Goal: Task Accomplishment & Management: Use online tool/utility

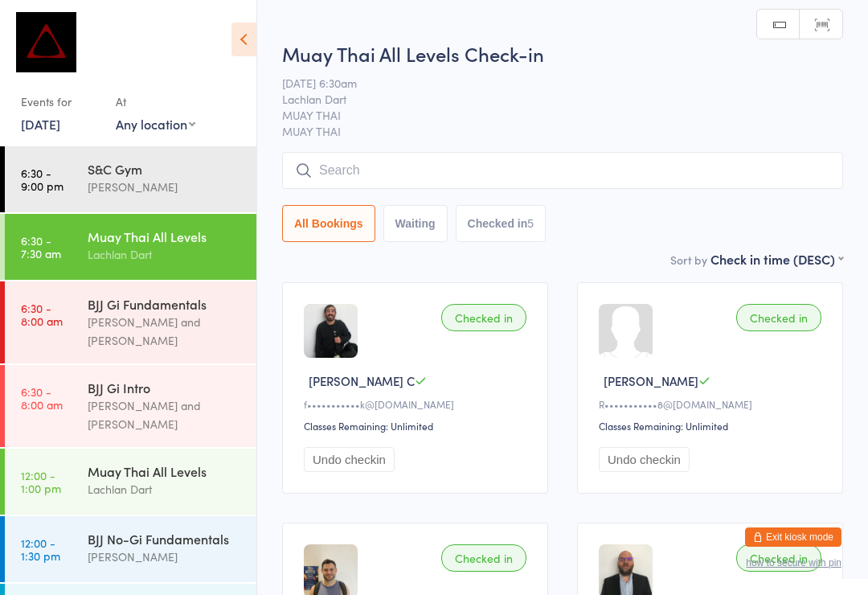
click at [654, 166] on input "search" at bounding box center [562, 170] width 561 height 37
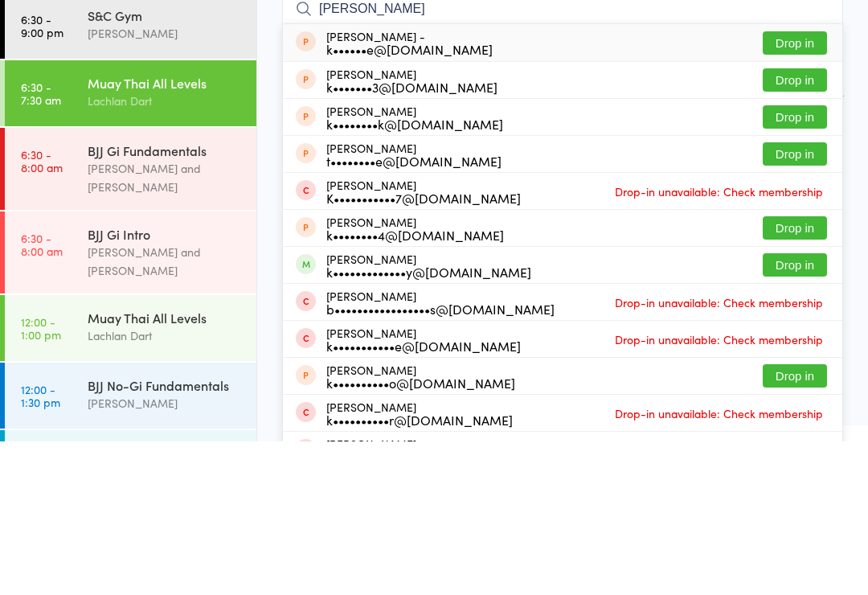
type input "[PERSON_NAME]"
click at [794, 185] on button "Drop in" at bounding box center [795, 196] width 64 height 23
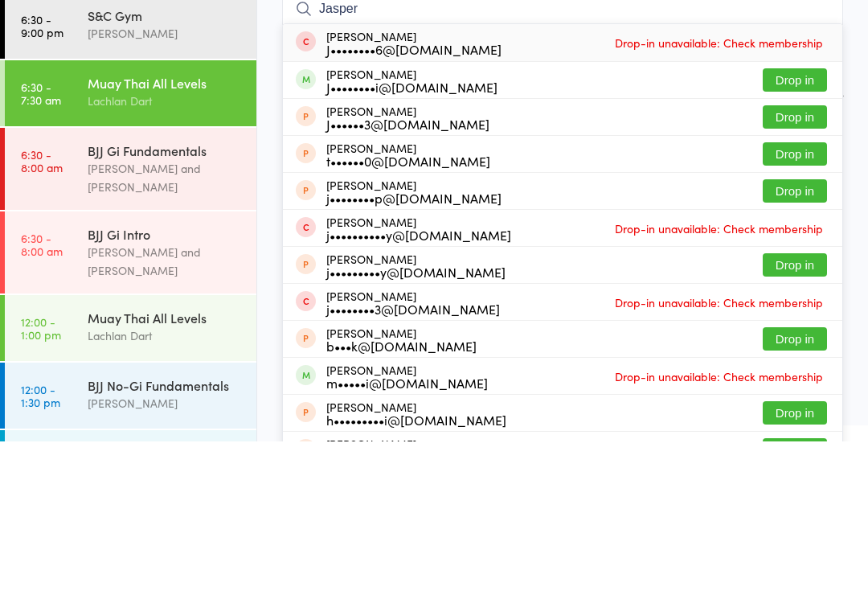
type input "Jasper"
click at [790, 222] on button "Drop in" at bounding box center [795, 233] width 64 height 23
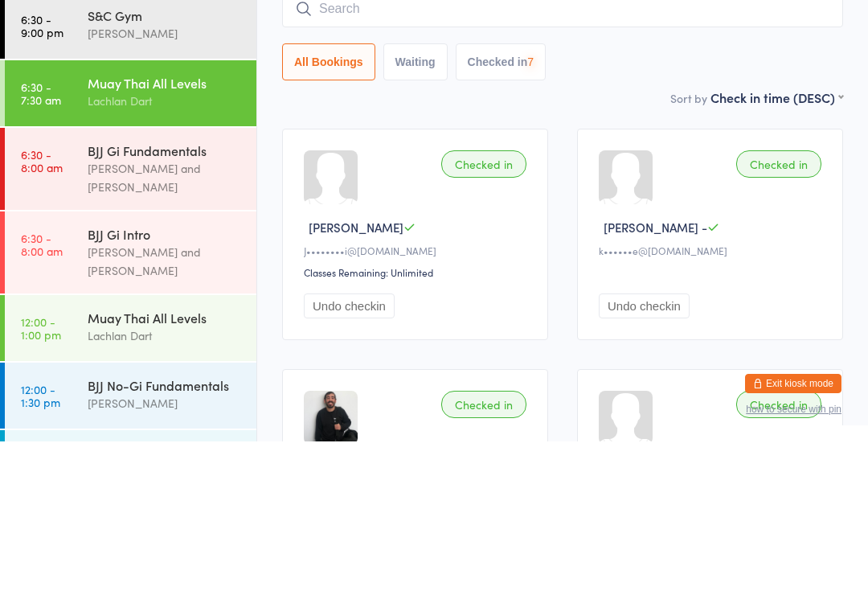
click at [816, 197] on div "All Bookings Waiting Checked in 7" at bounding box center [562, 215] width 561 height 37
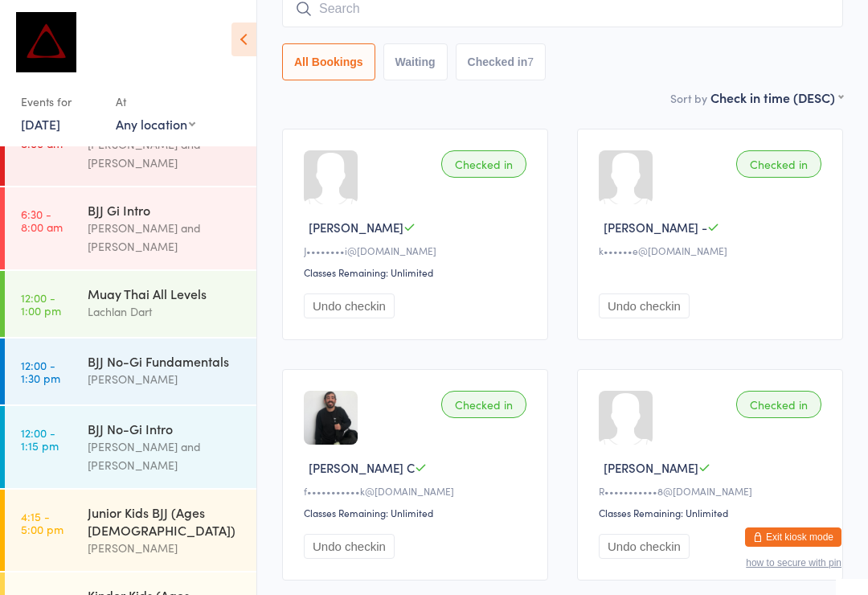
scroll to position [181, 0]
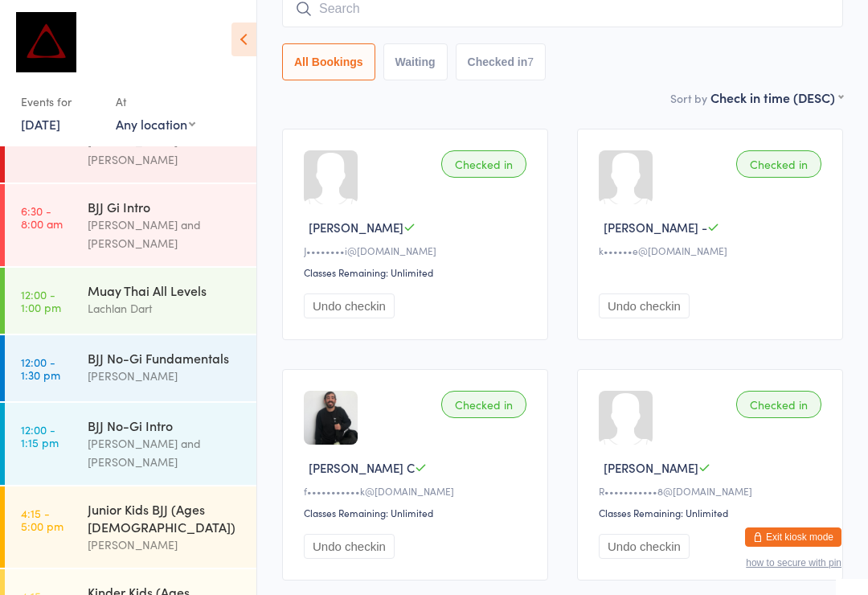
click at [84, 335] on link "12:00 - 1:30 pm BJJ No-Gi Fundamentals [PERSON_NAME]" at bounding box center [131, 368] width 252 height 66
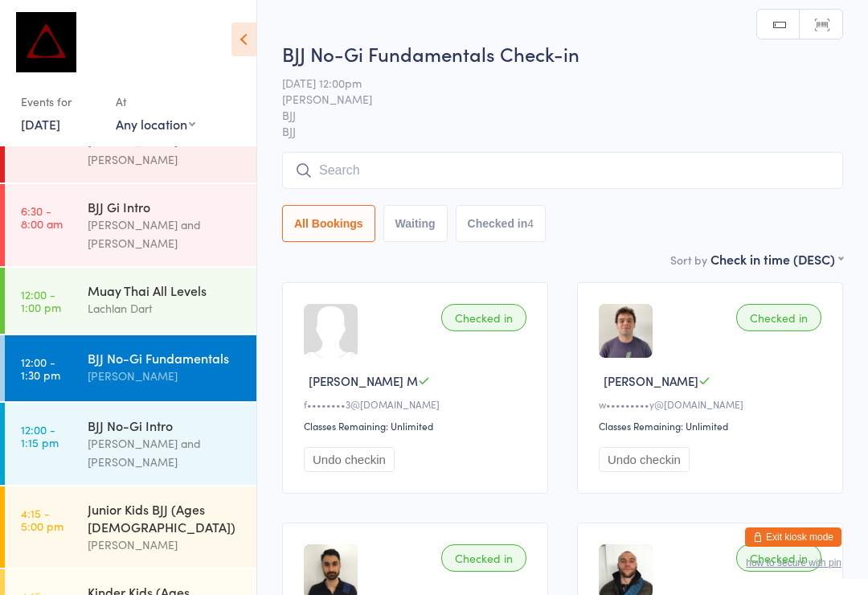
click at [392, 155] on input "search" at bounding box center [562, 170] width 561 height 37
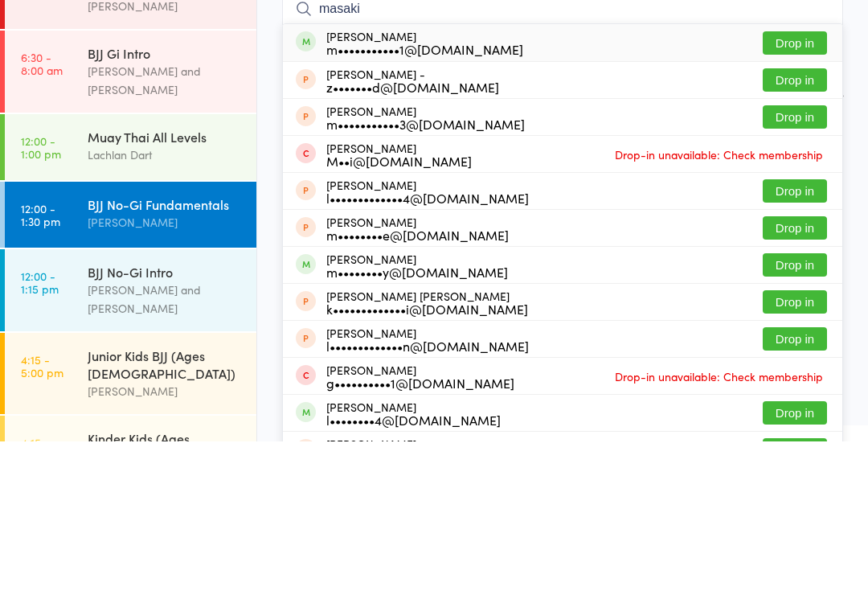
type input "masaki"
click at [790, 185] on button "Drop in" at bounding box center [795, 196] width 64 height 23
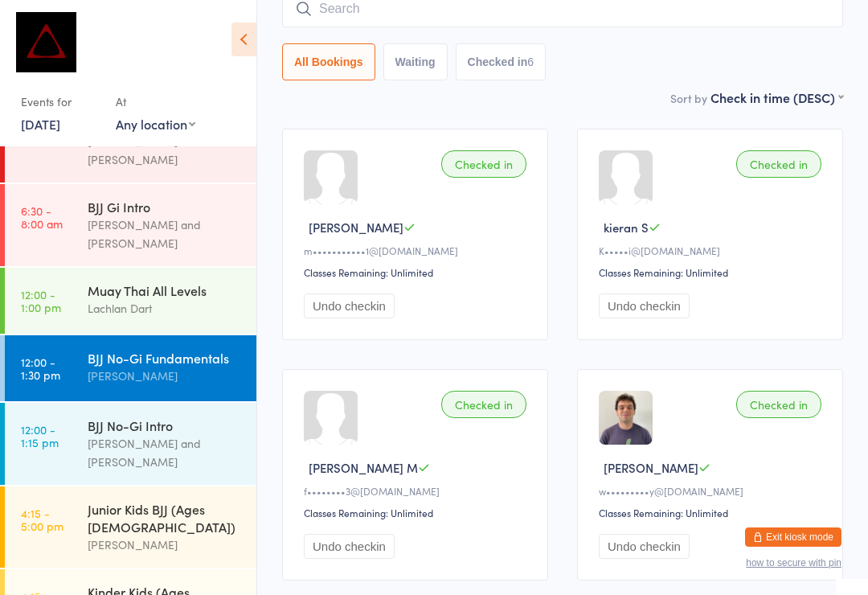
scroll to position [243, 0]
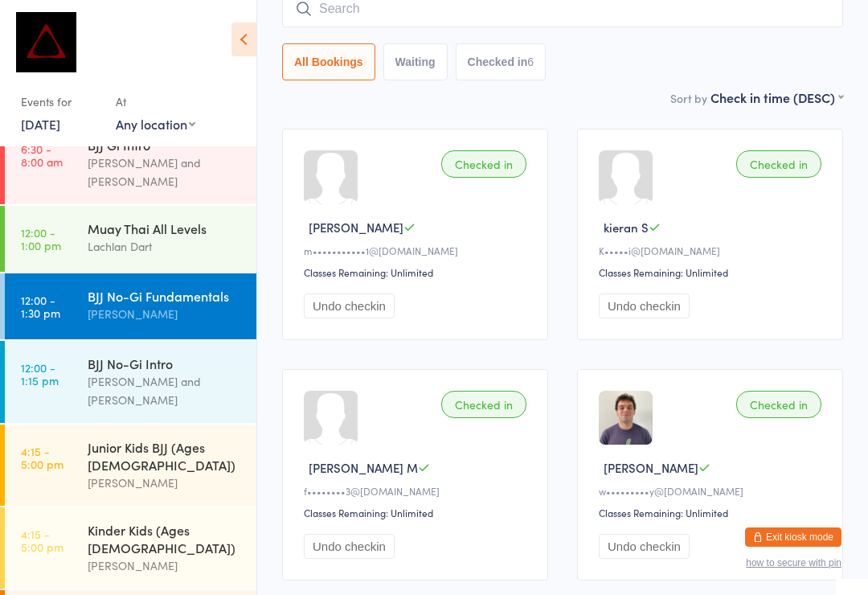
click at [183, 305] on div "[PERSON_NAME]" at bounding box center [165, 314] width 155 height 18
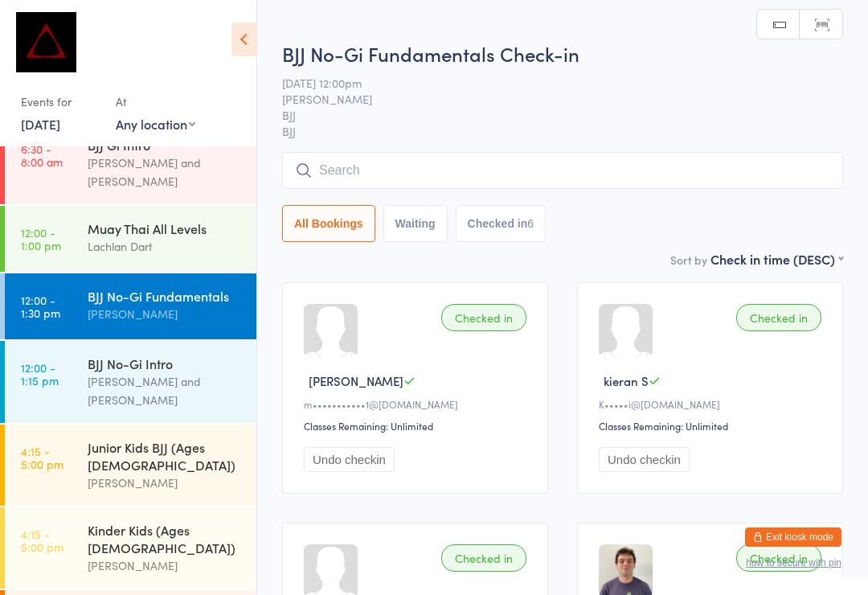
click at [458, 170] on input "search" at bounding box center [562, 170] width 561 height 37
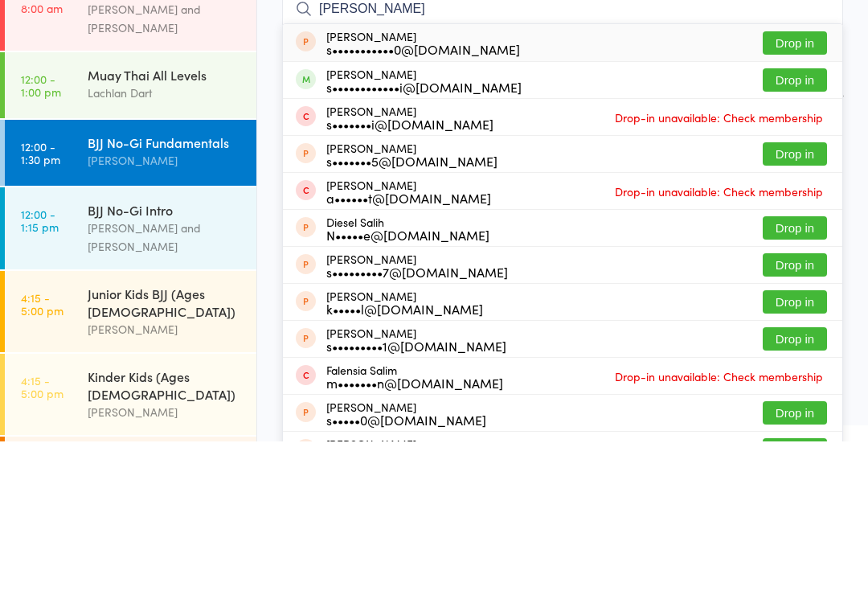
type input "[PERSON_NAME]"
click at [791, 222] on button "Drop in" at bounding box center [795, 233] width 64 height 23
